Goal: Find specific page/section: Find specific page/section

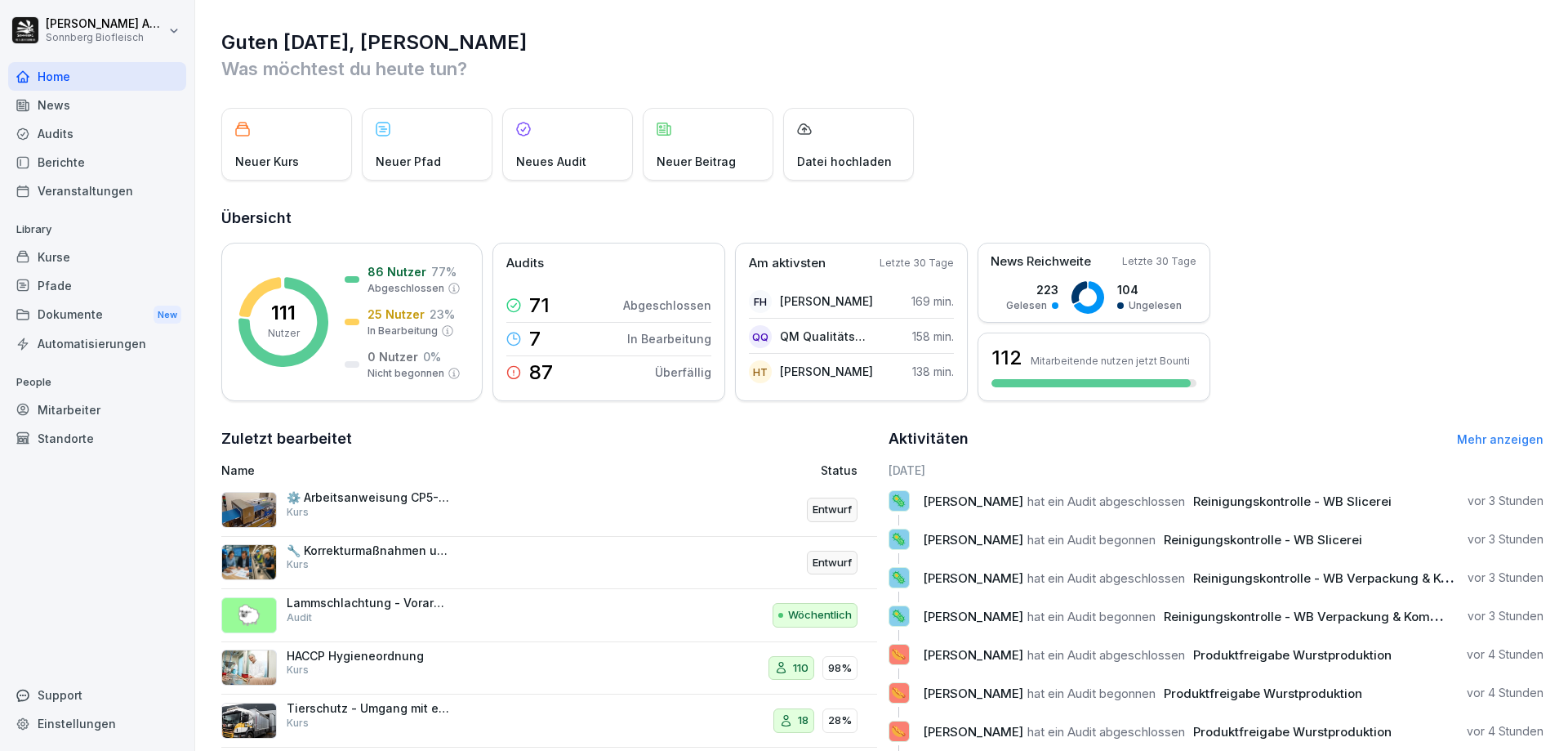
click at [36, 163] on div "Berichte" at bounding box center [97, 162] width 178 height 29
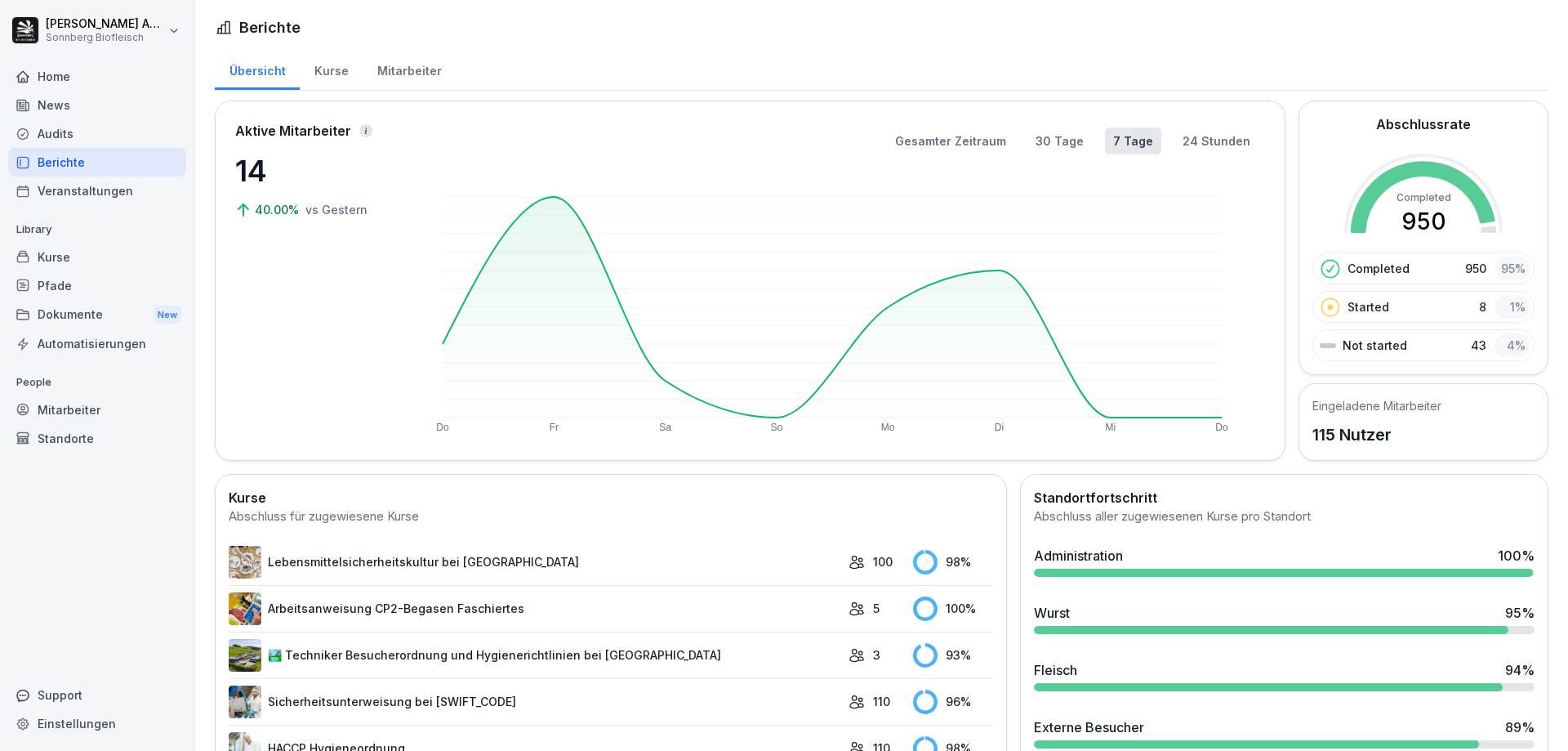
click at [75, 107] on div "News" at bounding box center [97, 105] width 178 height 29
click at [43, 112] on div "News" at bounding box center [97, 105] width 178 height 29
click at [91, 81] on div "Home" at bounding box center [97, 76] width 178 height 29
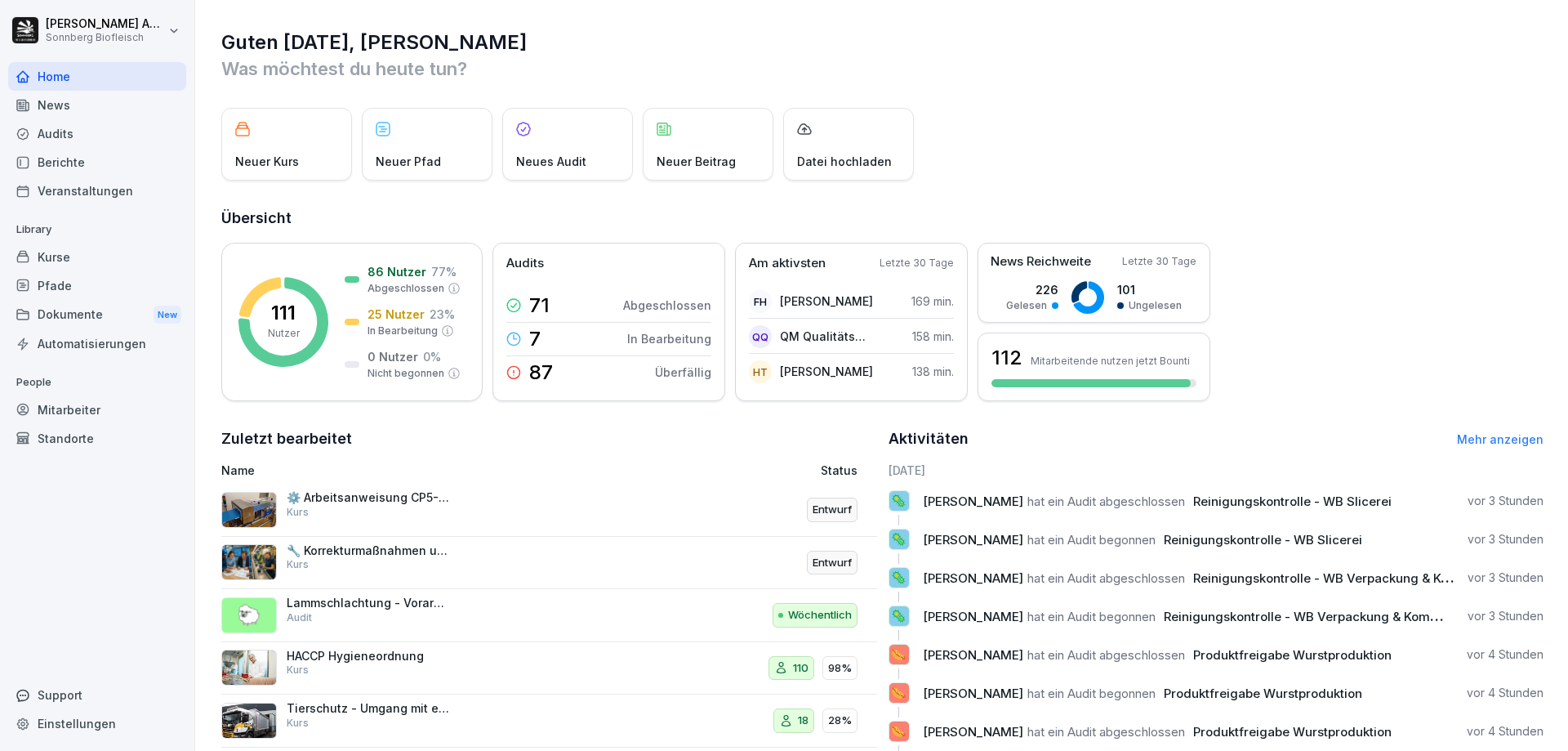
click at [65, 116] on div "News" at bounding box center [97, 105] width 178 height 29
click at [69, 106] on div "News" at bounding box center [97, 105] width 178 height 29
click at [64, 106] on div "News" at bounding box center [97, 105] width 178 height 29
